Goal: Information Seeking & Learning: Learn about a topic

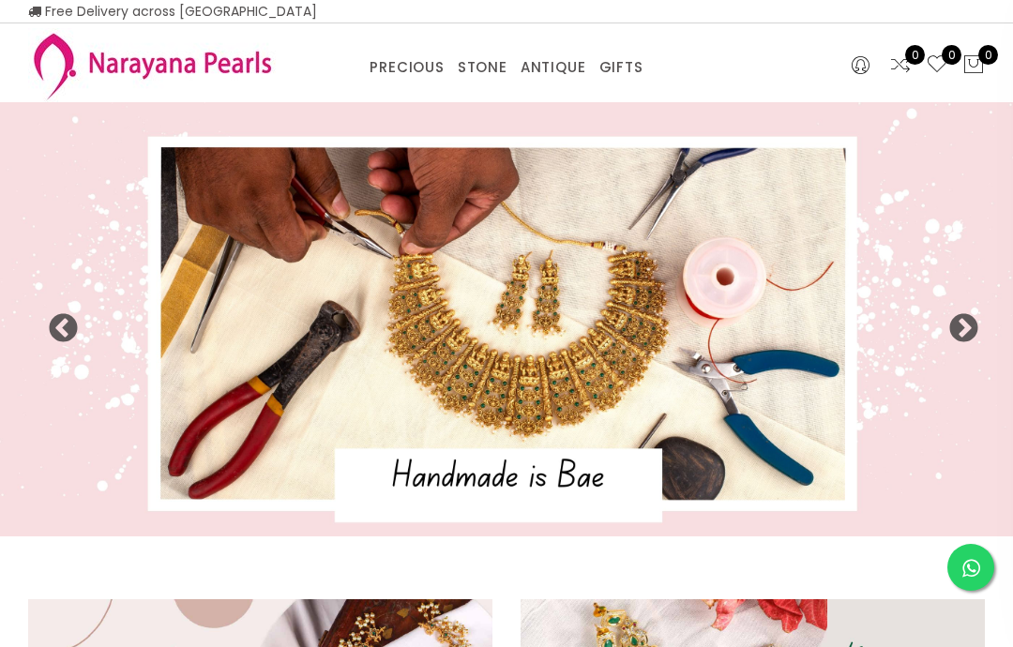
select select "INR"
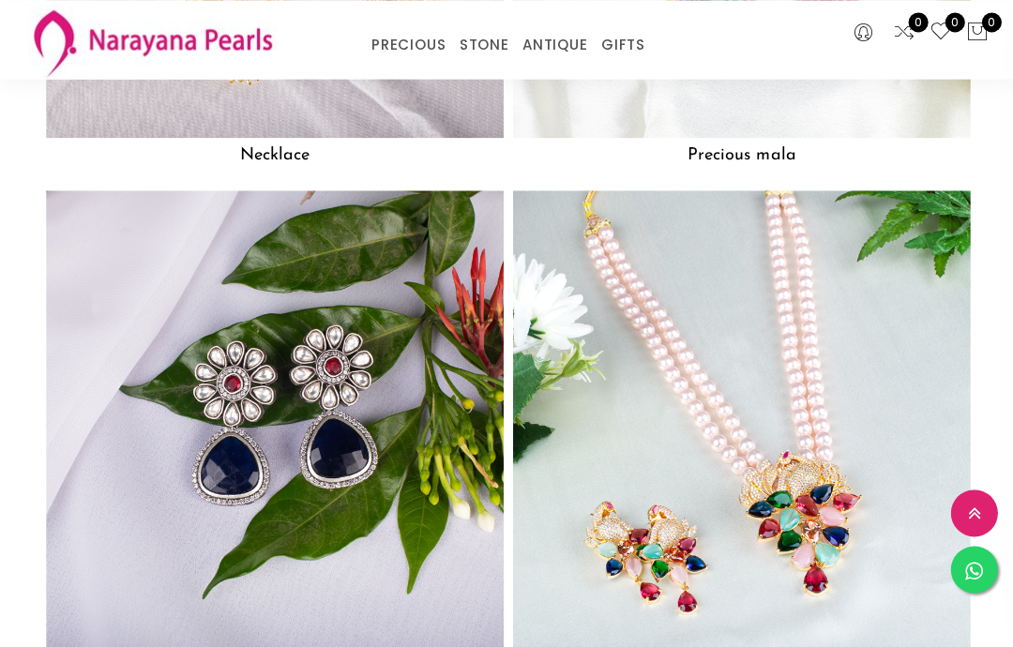
scroll to position [1665, 0]
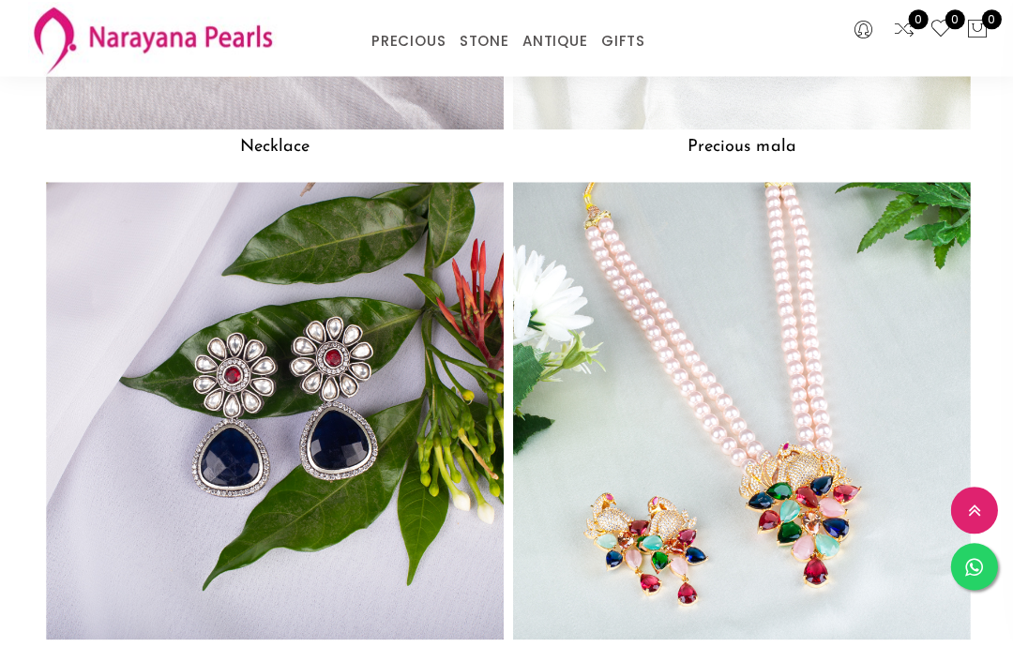
click at [800, 394] on img at bounding box center [739, 412] width 456 height 456
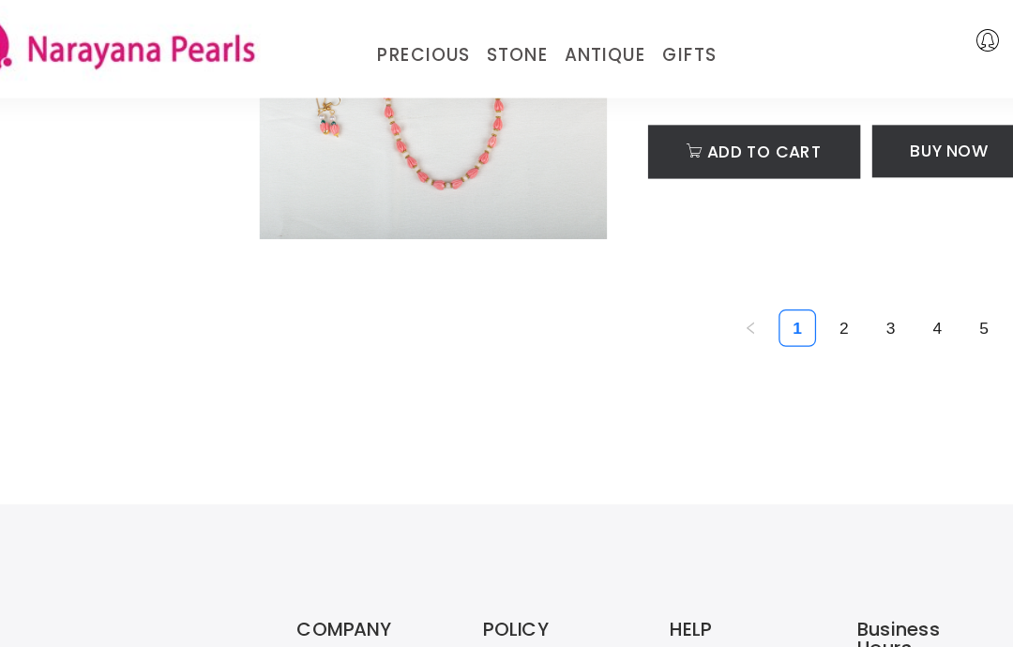
scroll to position [6518, 0]
click at [731, 258] on link "2" at bounding box center [745, 264] width 28 height 28
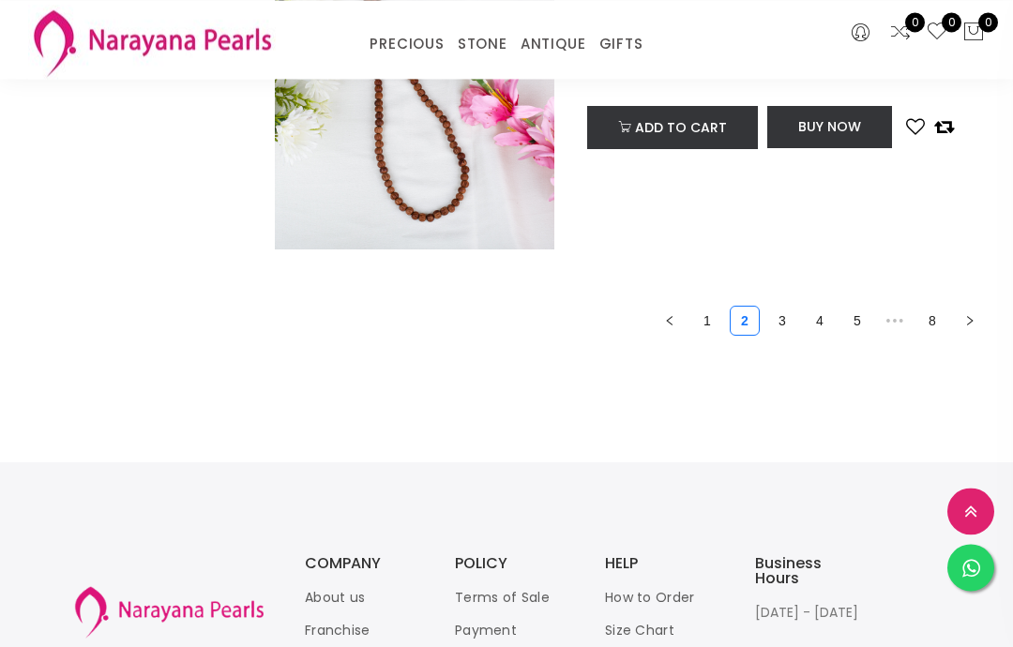
scroll to position [6450, 0]
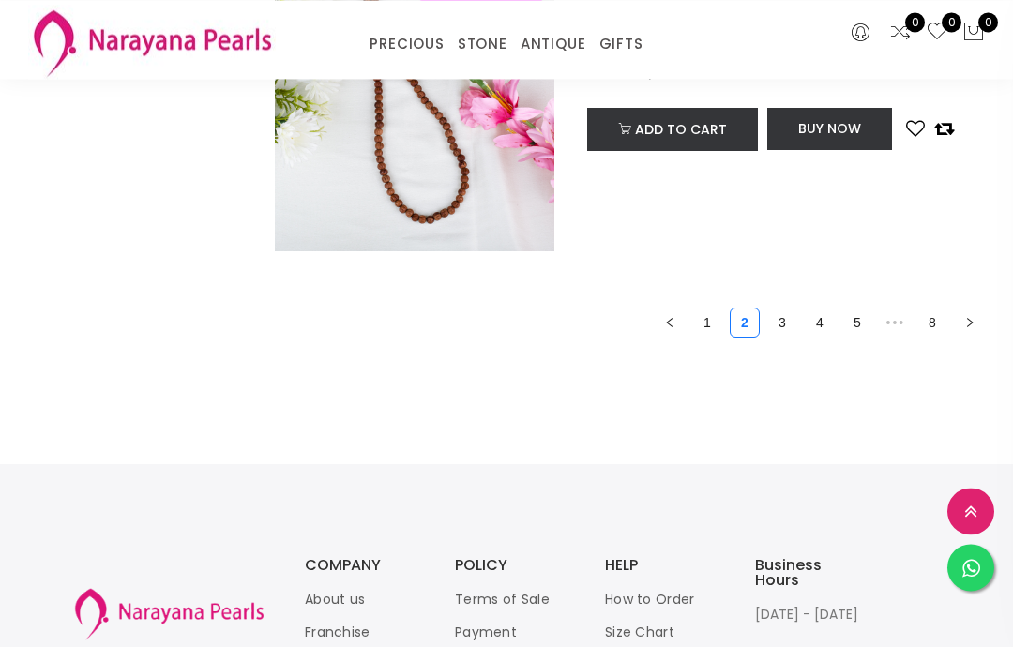
click at [788, 316] on link "3" at bounding box center [782, 323] width 28 height 28
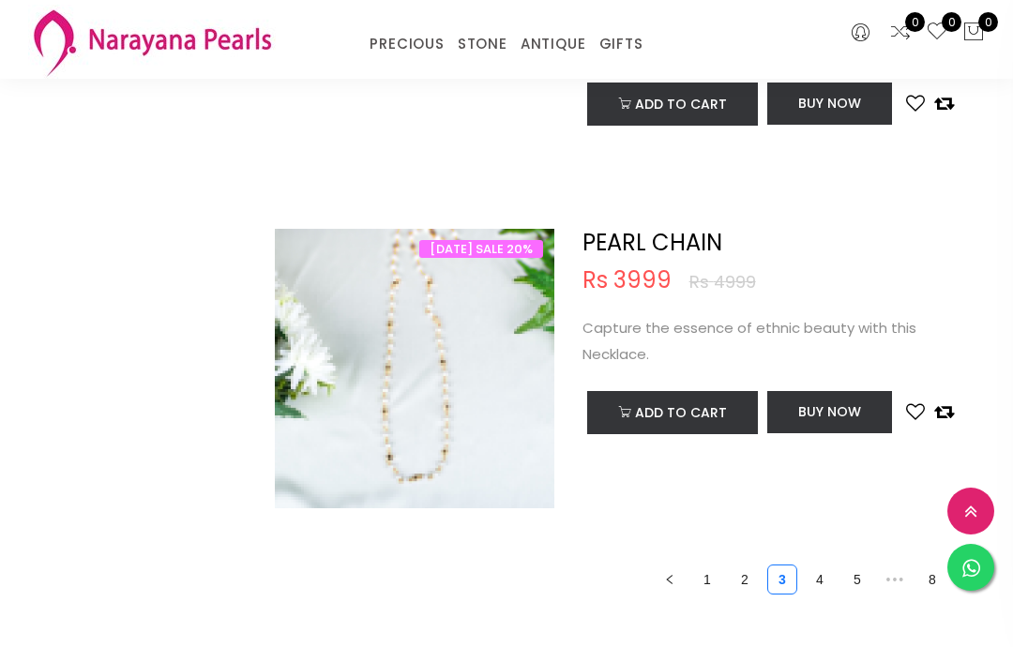
scroll to position [6218, 0]
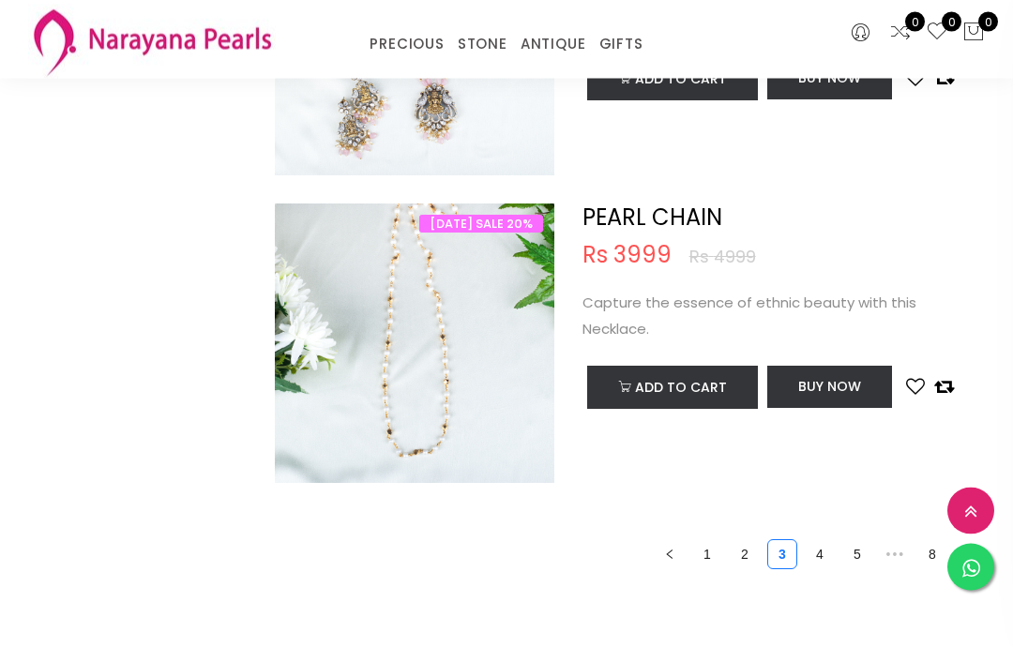
click at [827, 554] on link "4" at bounding box center [820, 555] width 28 height 28
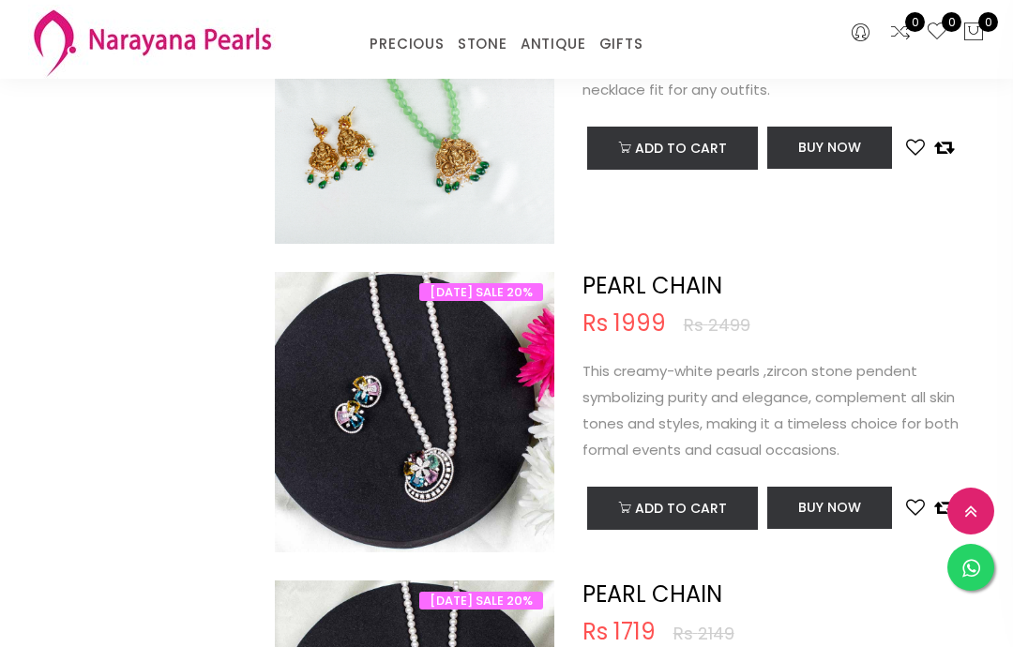
scroll to position [3378, 0]
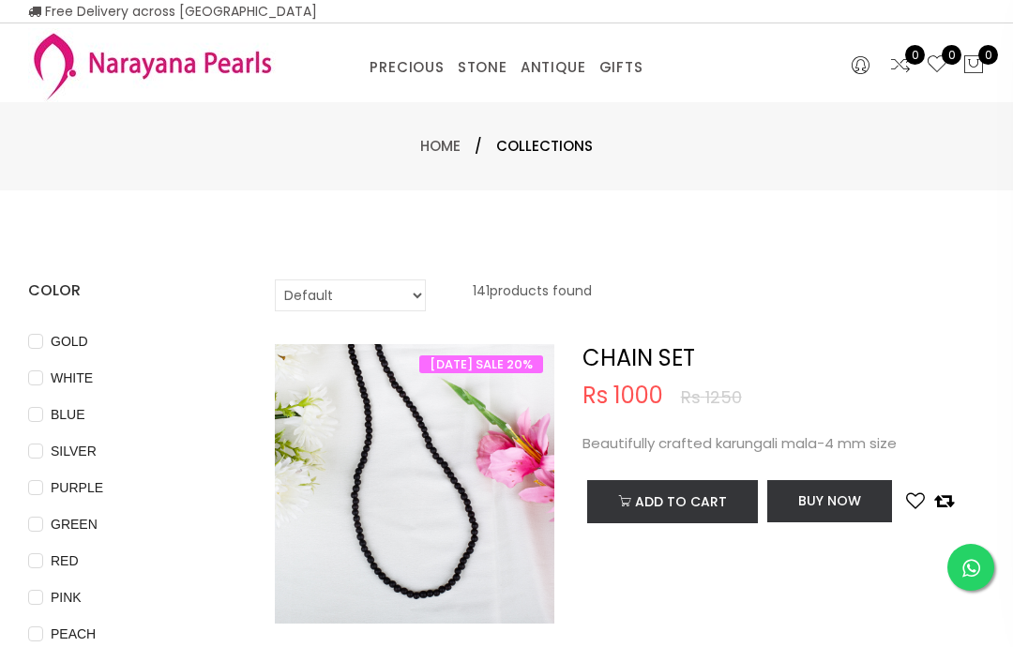
click at [399, 91] on link "PRECIOUS MALA" at bounding box center [461, 91] width 159 height 0
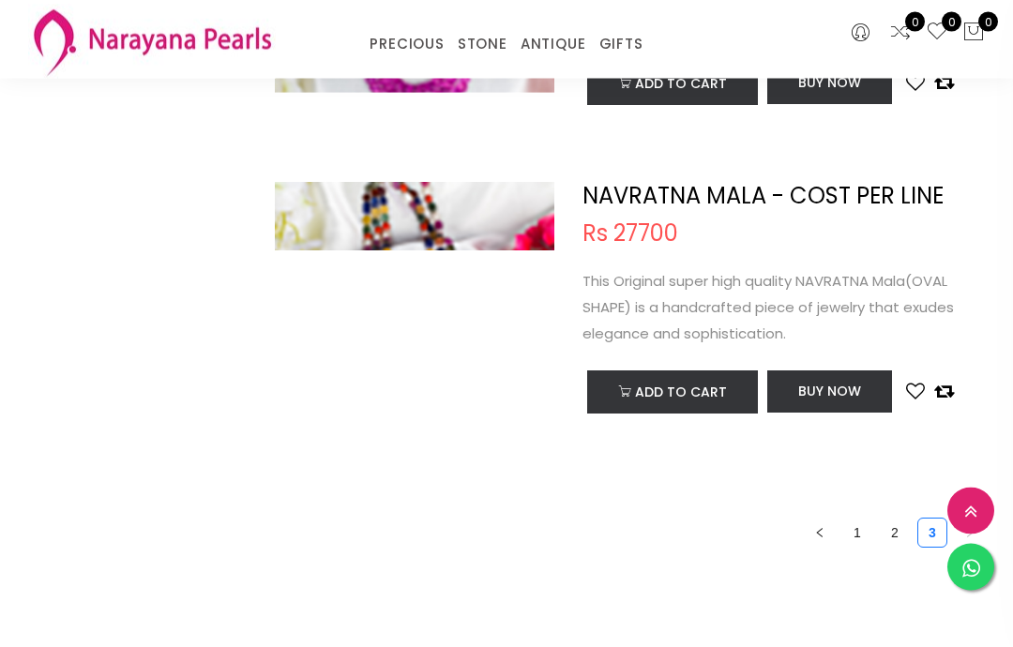
scroll to position [6241, 0]
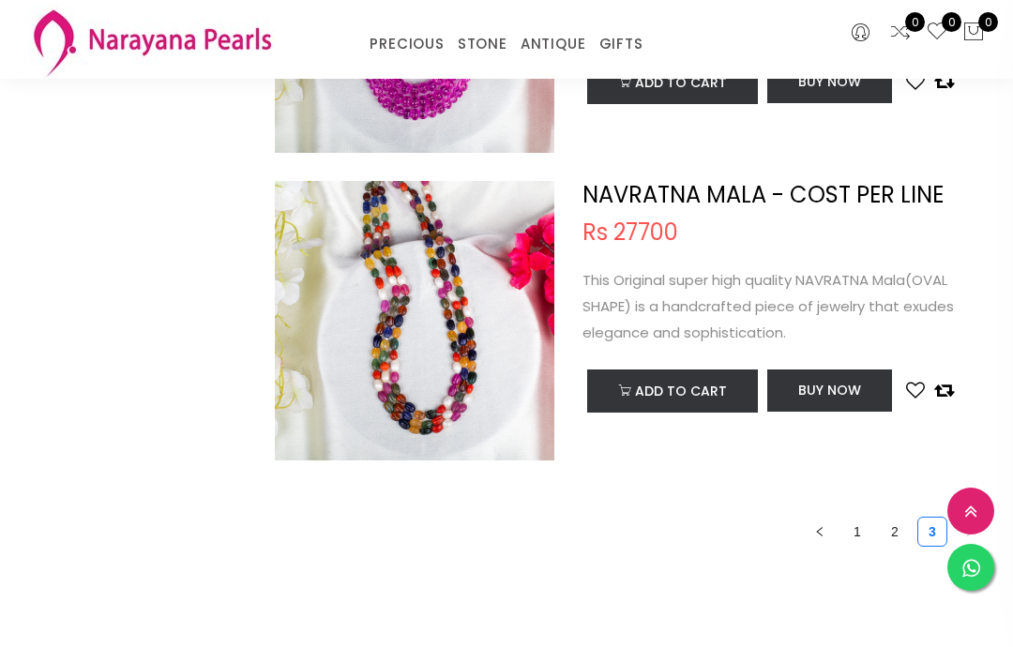
click at [889, 527] on link "2" at bounding box center [895, 532] width 28 height 28
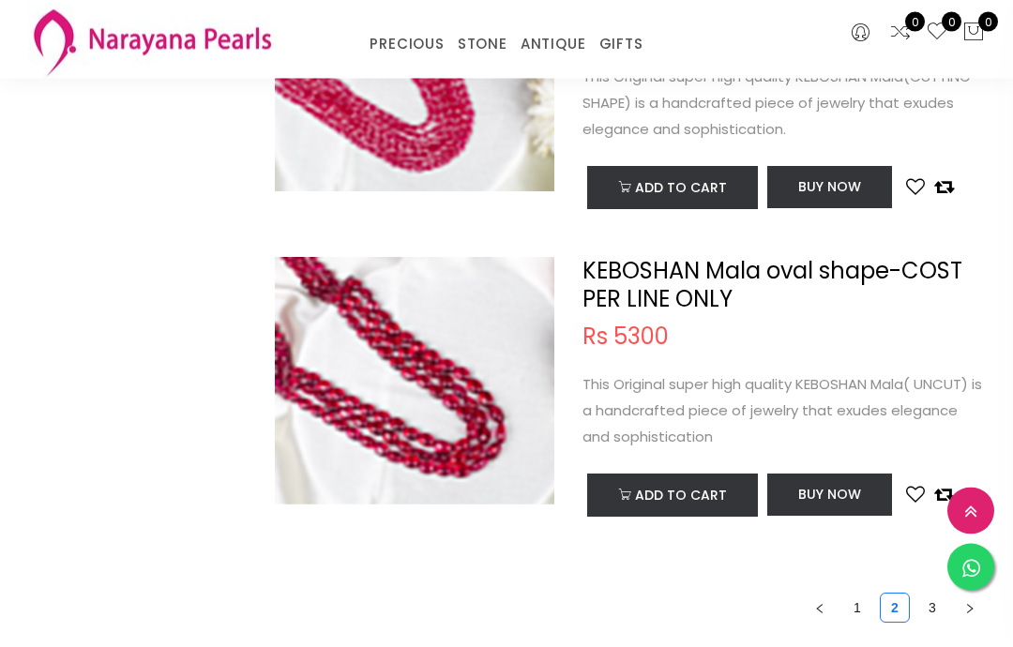
scroll to position [6262, 0]
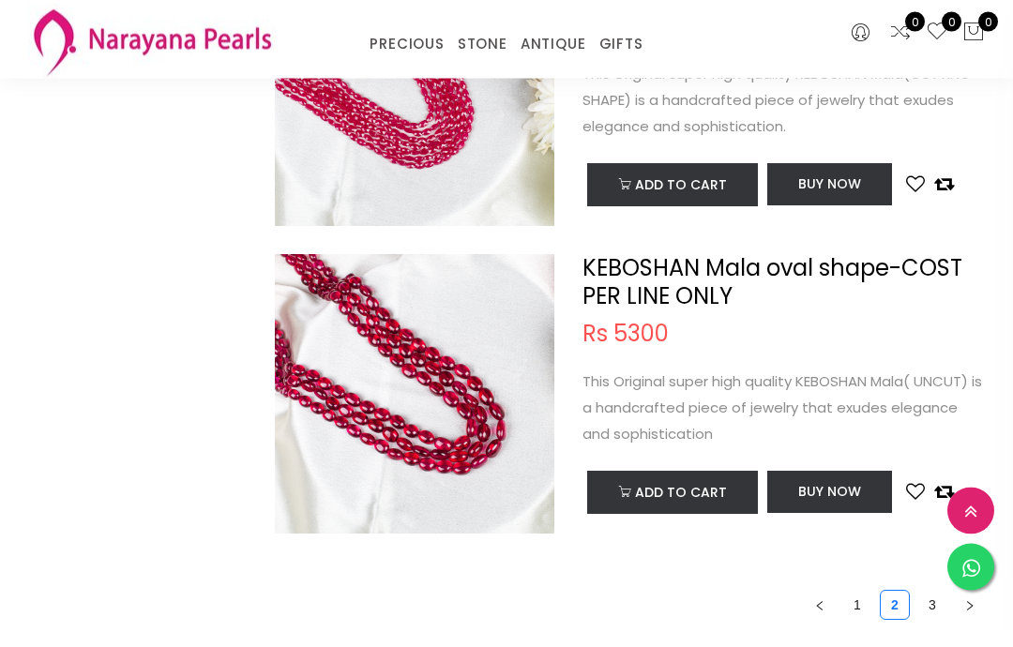
click at [851, 592] on link "1" at bounding box center [857, 606] width 28 height 28
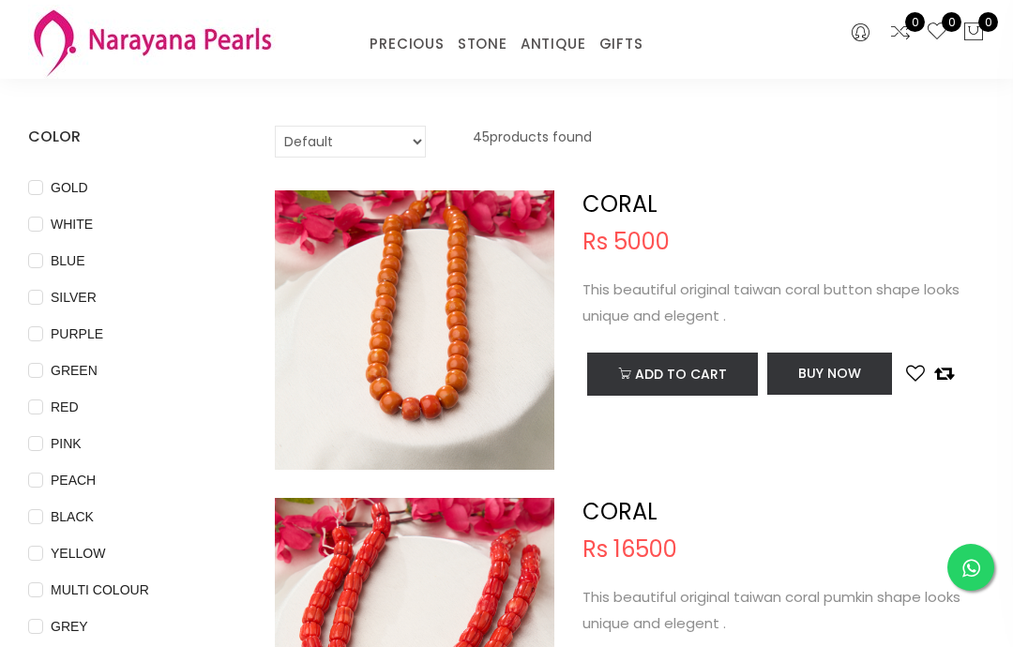
scroll to position [74, 0]
click at [131, 583] on span "MULTI COLOUR" at bounding box center [100, 591] width 114 height 21
click at [43, 583] on COLOUR "MULTI COLOUR" at bounding box center [35, 604] width 15 height 42
checkbox COLOUR "true"
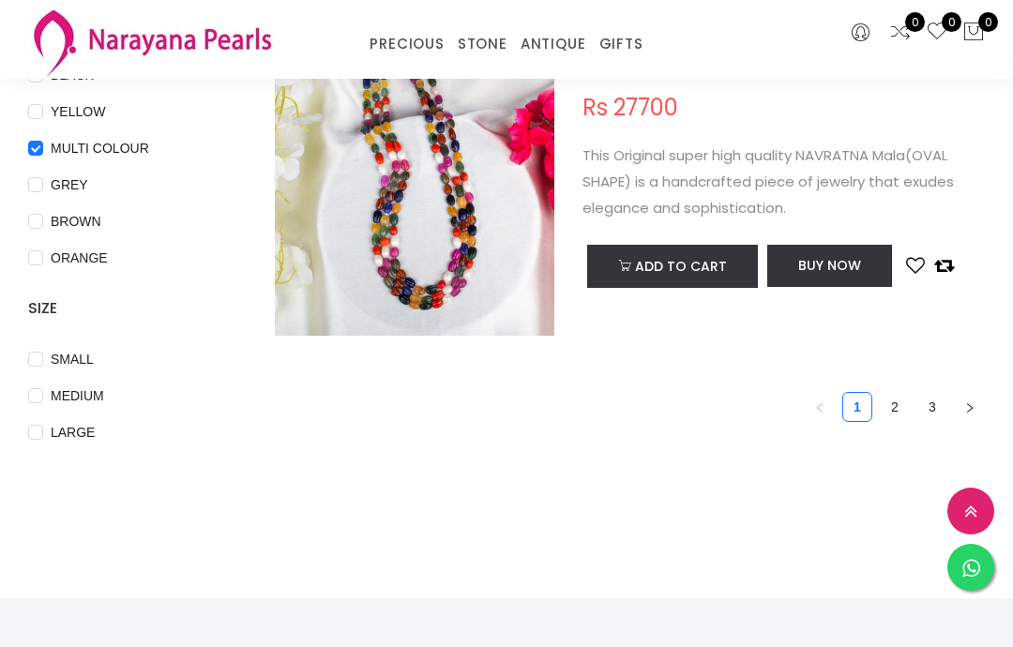
scroll to position [516, 0]
click at [918, 408] on link "3" at bounding box center [932, 408] width 28 height 28
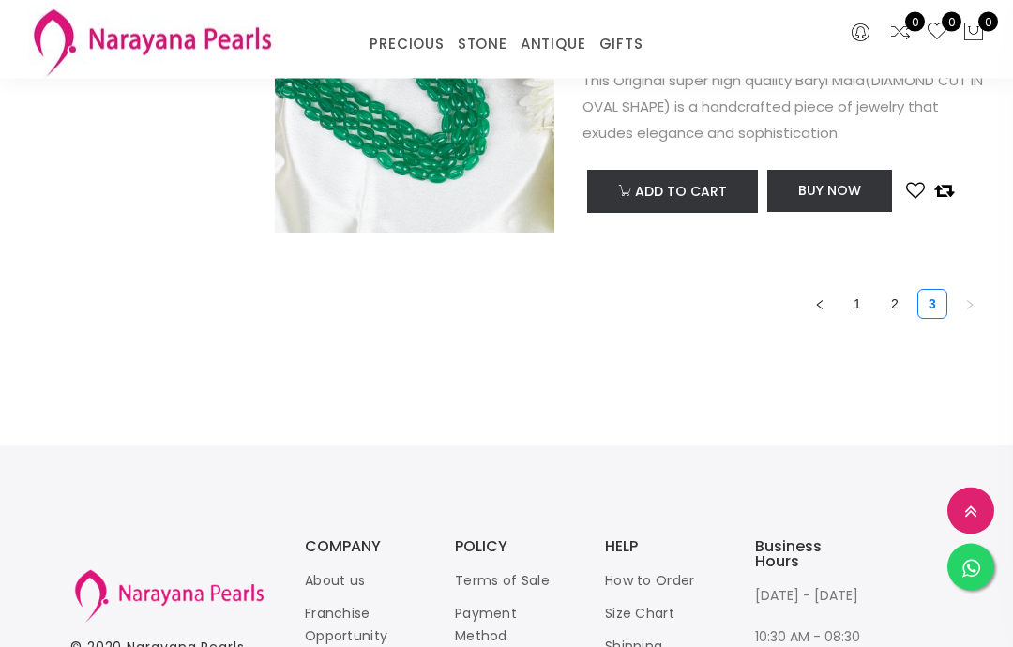
scroll to position [928, 0]
click at [887, 303] on link "2" at bounding box center [895, 304] width 28 height 28
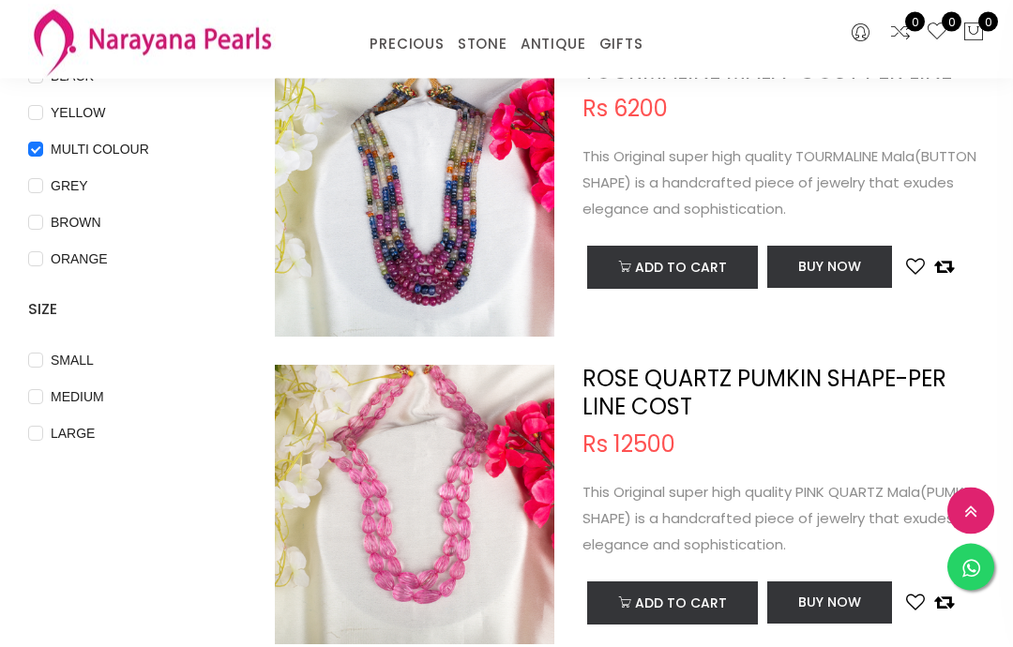
scroll to position [506, 0]
